Goal: Transaction & Acquisition: Book appointment/travel/reservation

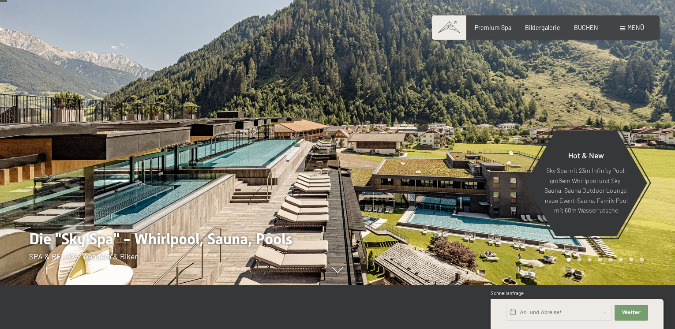
click at [641, 26] on span "Menü" at bounding box center [635, 27] width 17 height 7
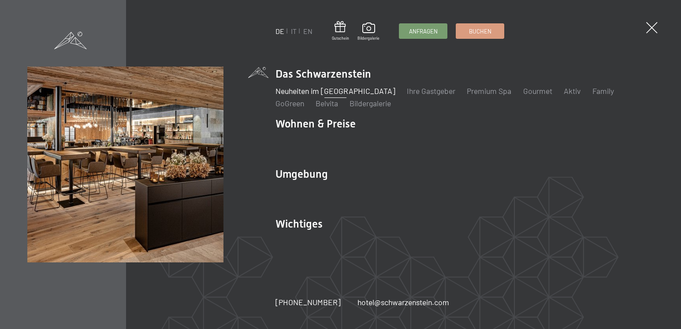
click at [307, 94] on link "Neuheiten im [GEOGRAPHIC_DATA]" at bounding box center [336, 91] width 120 height 10
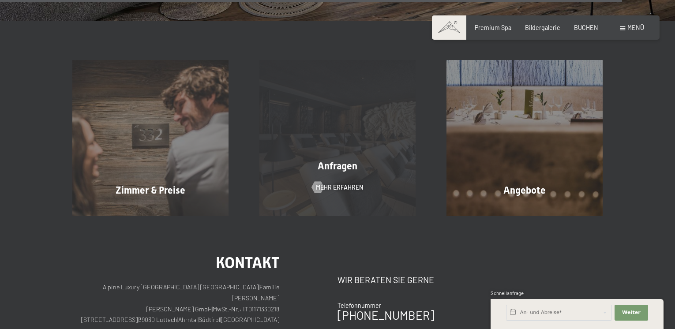
scroll to position [2911, 0]
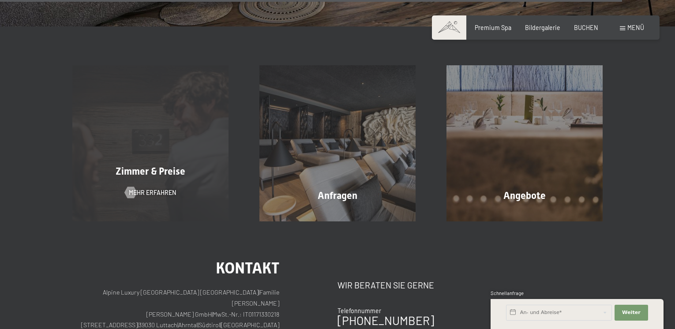
click at [179, 166] on span "Zimmer & Preise" at bounding box center [151, 171] width 70 height 11
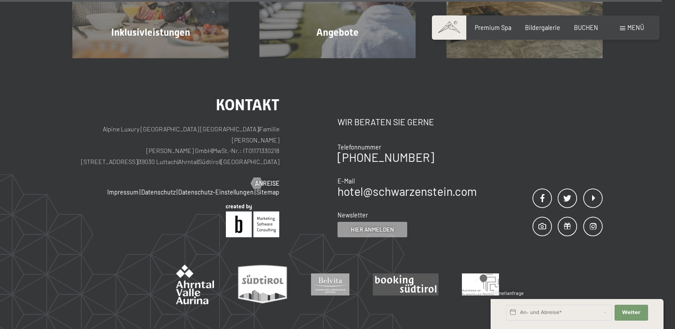
scroll to position [2339, 0]
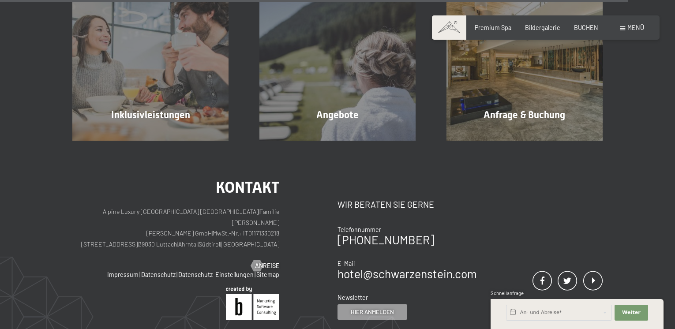
click at [638, 27] on span "Menü" at bounding box center [635, 27] width 17 height 7
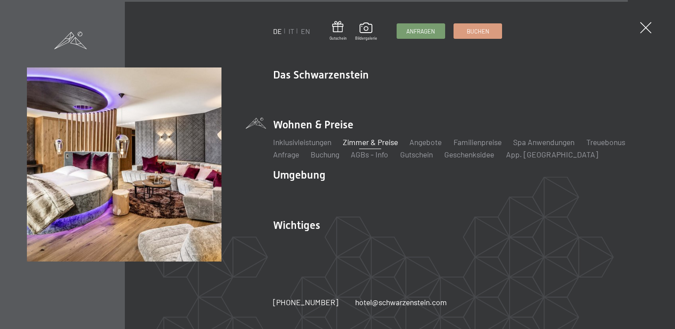
scroll to position [2342, 0]
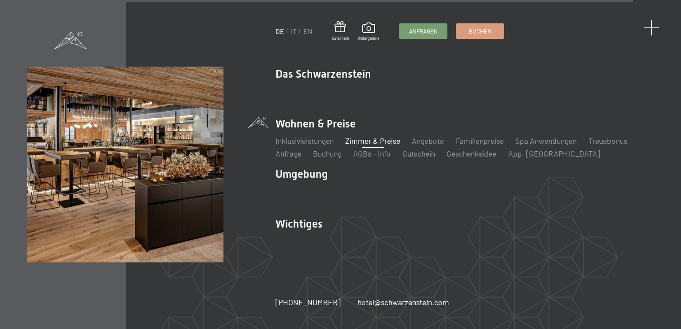
click at [655, 27] on span at bounding box center [652, 28] width 16 height 16
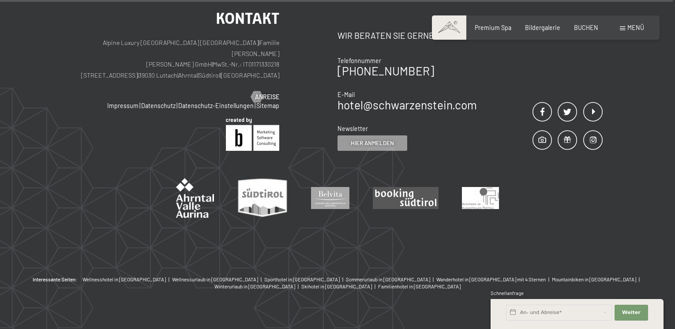
scroll to position [2515, 0]
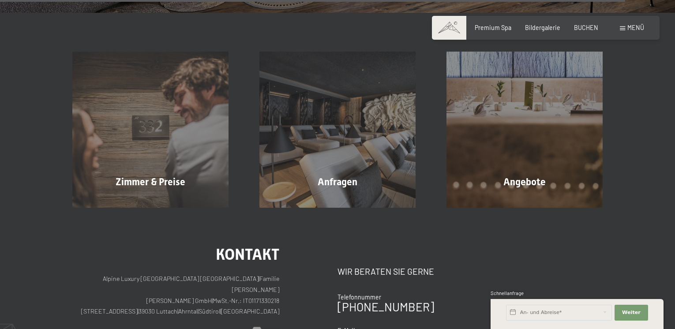
scroll to position [2999, 0]
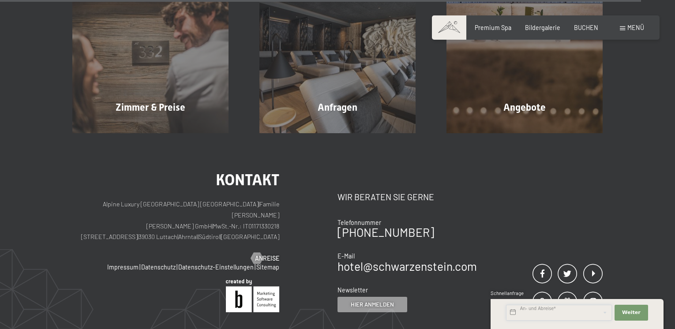
click at [560, 312] on input "text" at bounding box center [559, 313] width 106 height 16
drag, startPoint x: 656, startPoint y: 123, endPoint x: 657, endPoint y: 118, distance: 4.4
click at [657, 118] on div "Zimmer & Preise Mehr erfahren Anfragen Mehr erfahren Angebote Mehr erfahren" at bounding box center [337, 35] width 675 height 195
click at [555, 27] on span "Bildergalerie" at bounding box center [542, 25] width 35 height 7
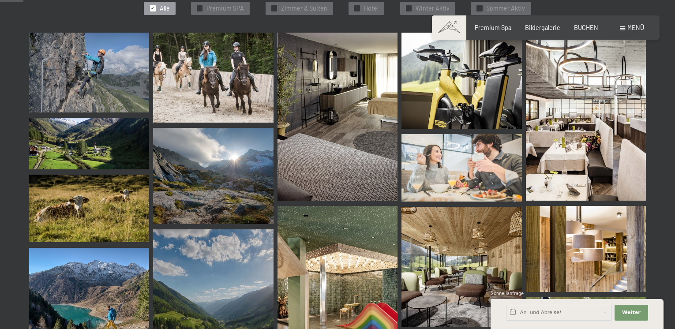
scroll to position [265, 0]
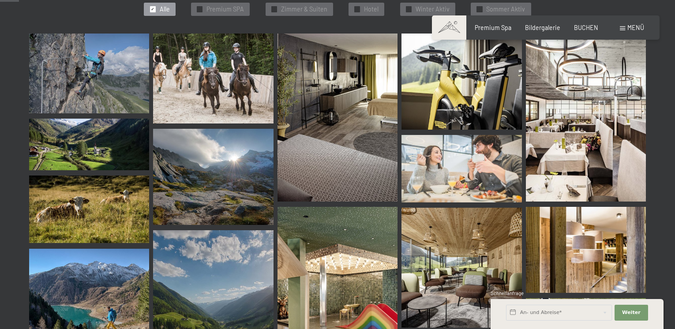
click at [574, 161] on img at bounding box center [586, 118] width 120 height 168
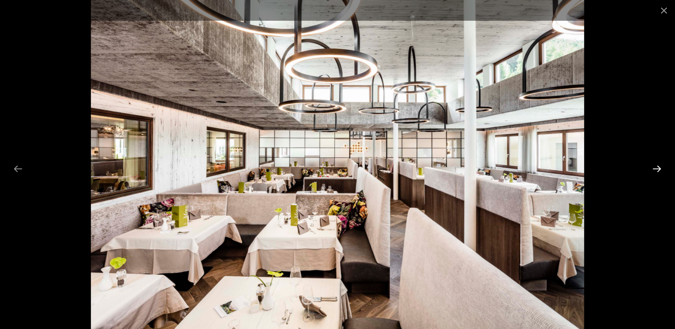
click at [657, 172] on button "Next slide" at bounding box center [656, 168] width 19 height 17
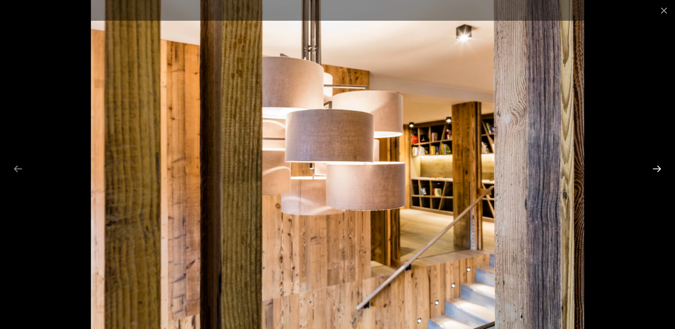
click at [657, 172] on button "Next slide" at bounding box center [656, 168] width 19 height 17
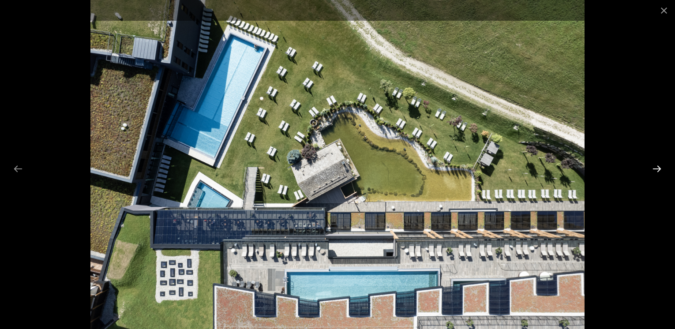
click at [657, 172] on button "Next slide" at bounding box center [656, 168] width 19 height 17
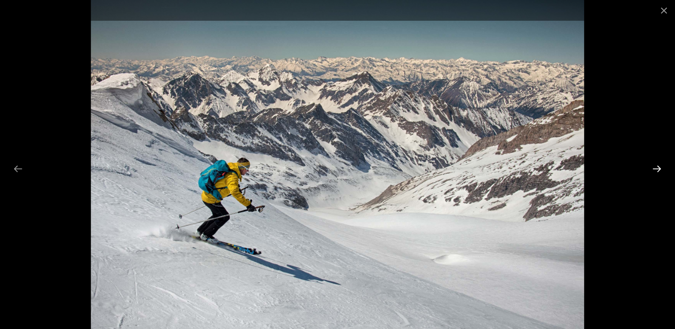
click at [657, 172] on button "Next slide" at bounding box center [656, 168] width 19 height 17
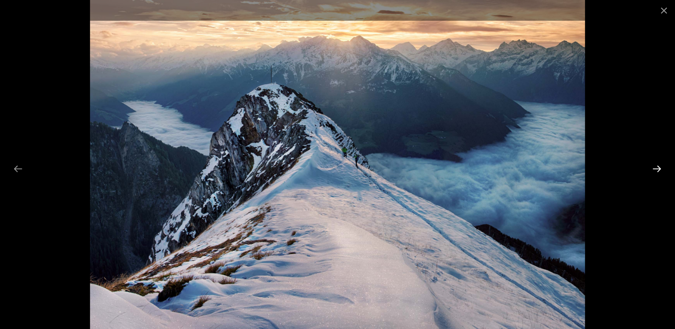
click at [657, 172] on button "Next slide" at bounding box center [656, 168] width 19 height 17
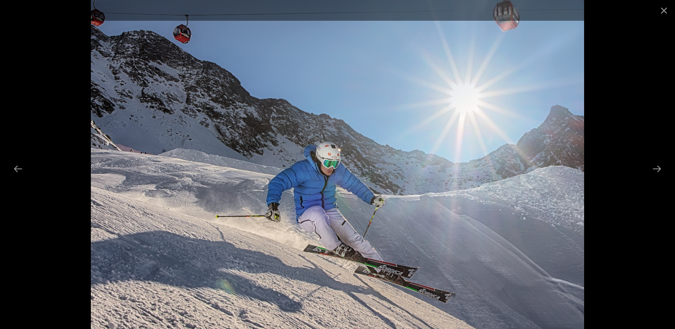
scroll to position [485, 0]
click at [663, 169] on button "Next slide" at bounding box center [656, 168] width 19 height 17
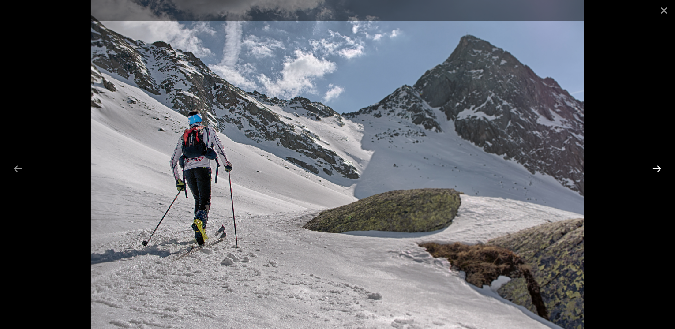
click at [663, 169] on button "Next slide" at bounding box center [656, 168] width 19 height 17
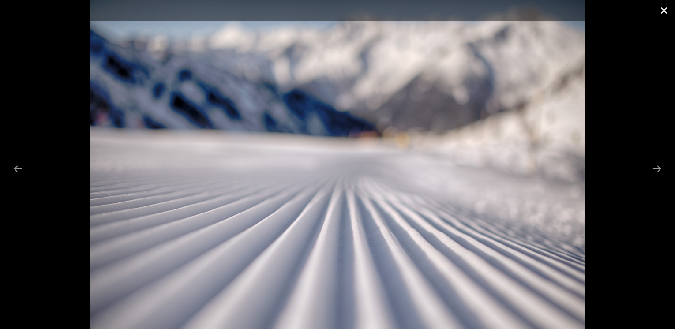
click at [664, 11] on button "Close gallery" at bounding box center [664, 10] width 22 height 21
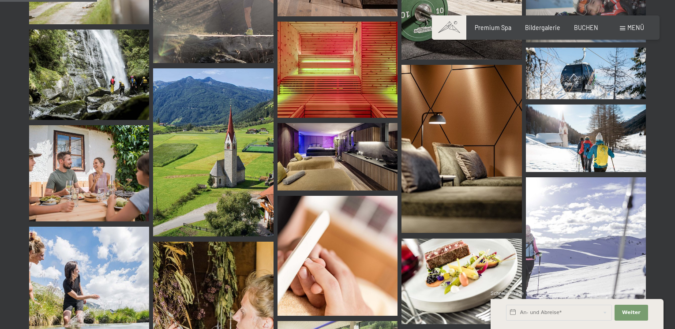
scroll to position [1367, 0]
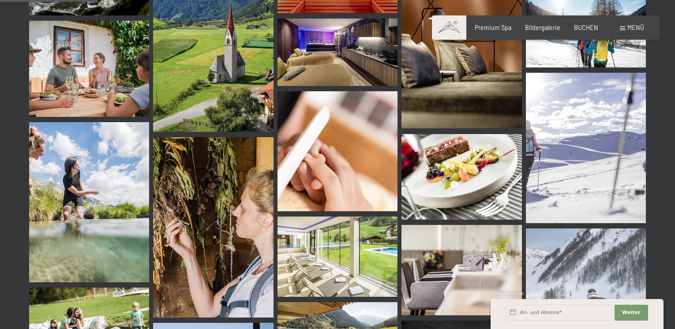
click at [70, 94] on img at bounding box center [89, 69] width 120 height 96
